Goal: Find specific page/section: Find specific page/section

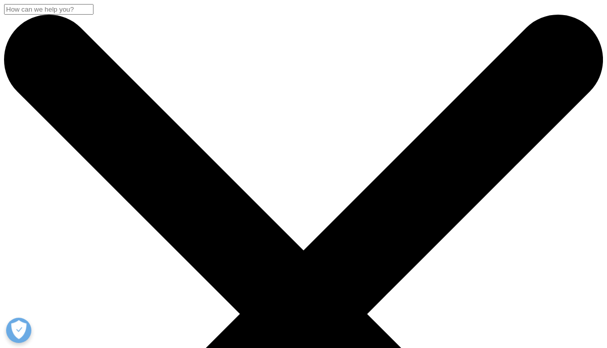
checkbox input "true"
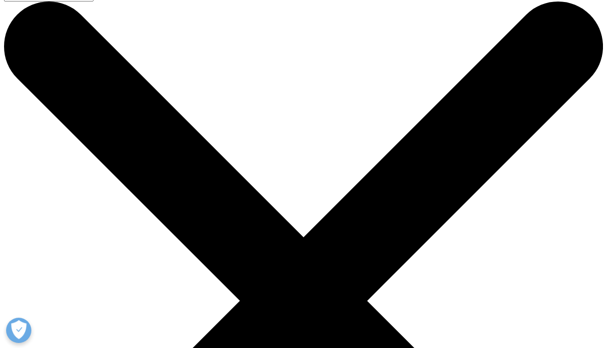
scroll to position [12, 0]
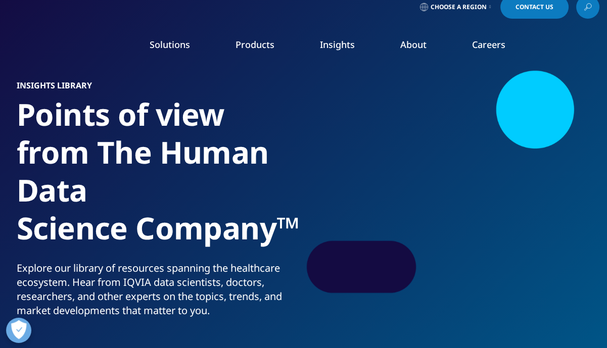
click at [480, 5] on span "Choose a Region" at bounding box center [458, 7] width 56 height 8
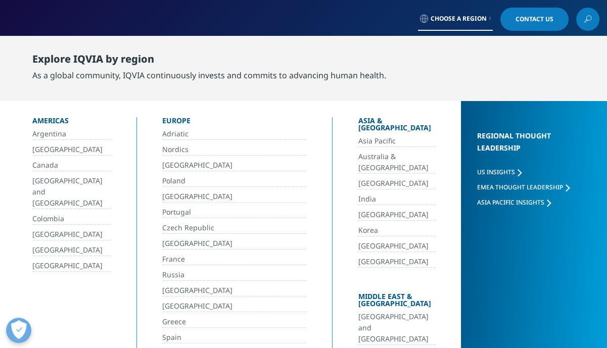
scroll to position [0, 0]
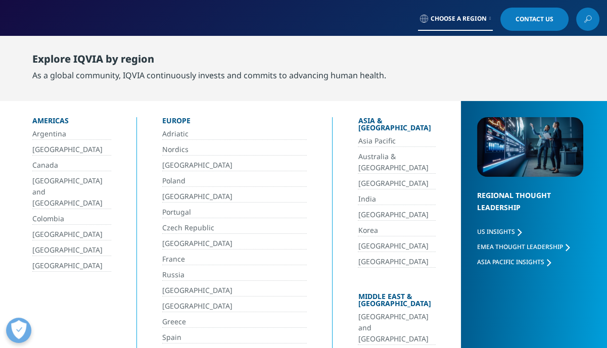
click at [508, 260] on span "Asia Pacific Insights" at bounding box center [510, 262] width 67 height 9
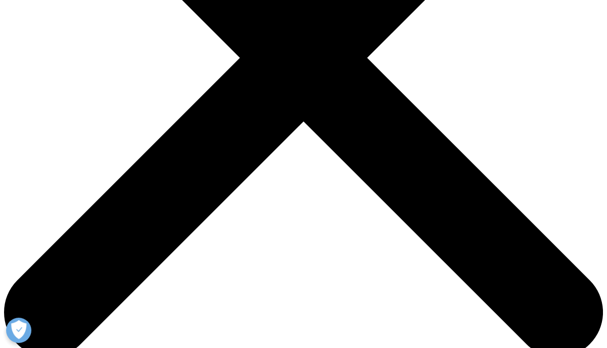
scroll to position [185, 0]
